Goal: Task Accomplishment & Management: Manage account settings

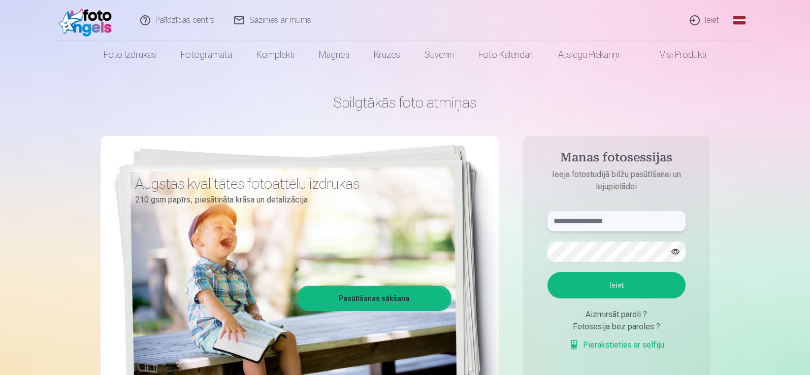
click at [571, 221] on input "text" at bounding box center [617, 221] width 138 height 20
type input "**********"
click at [616, 285] on button "Ieiet" at bounding box center [617, 285] width 138 height 26
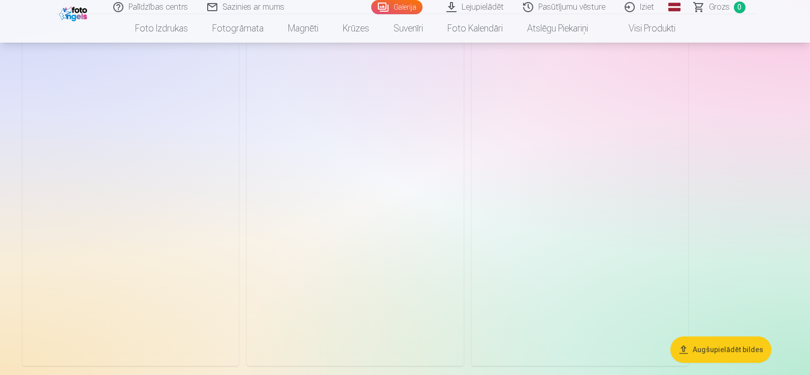
scroll to position [102, 0]
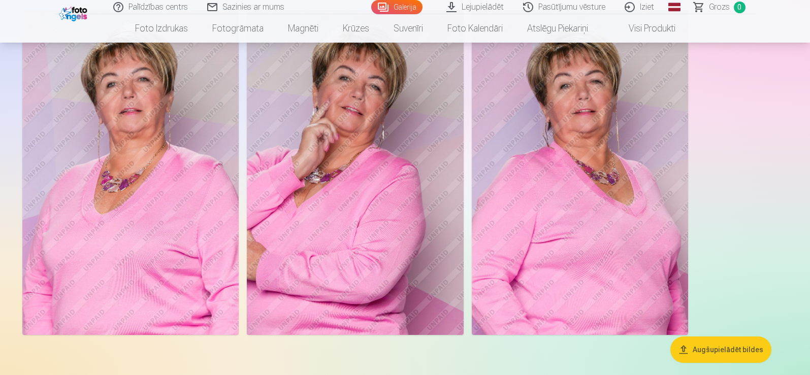
click at [399, 4] on link "Galerija" at bounding box center [396, 7] width 51 height 14
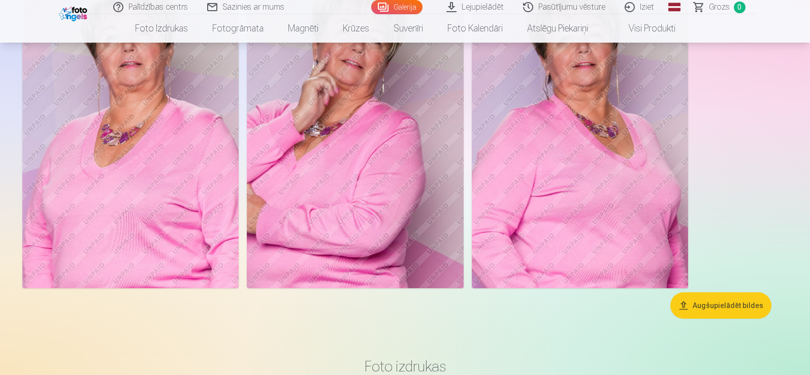
scroll to position [51, 0]
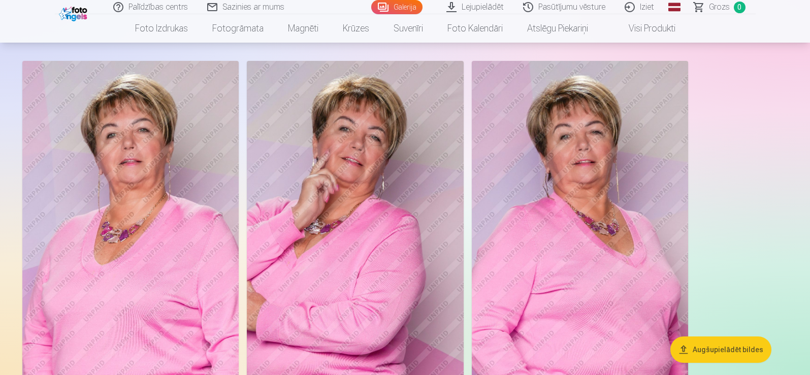
click at [638, 27] on link "Visi produkti" at bounding box center [644, 28] width 87 height 28
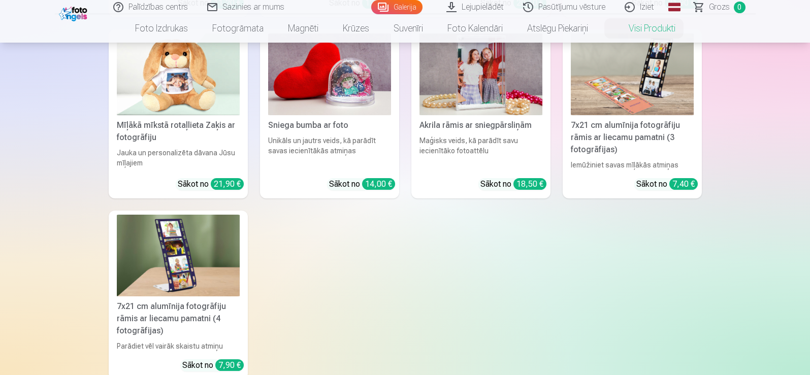
scroll to position [1727, 0]
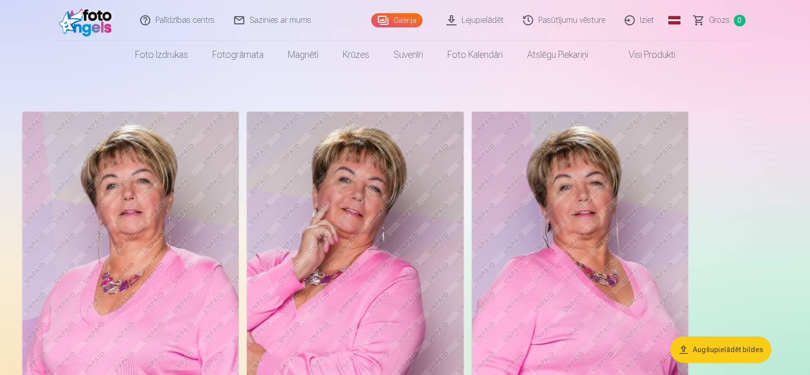
click at [647, 20] on link "Iziet" at bounding box center [640, 20] width 49 height 41
